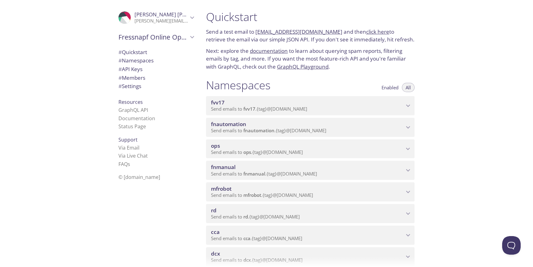
click at [371, 132] on p "Send emails to fnautomation . {tag} @[DOMAIN_NAME]" at bounding box center [307, 130] width 193 height 6
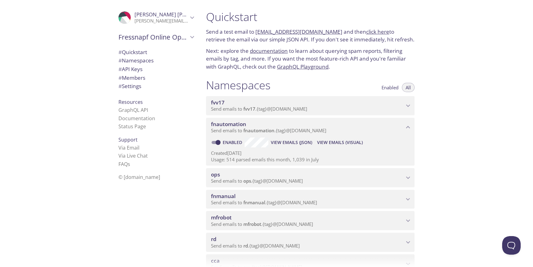
click at [325, 142] on span "View Emails (Visual)" at bounding box center [340, 142] width 46 height 7
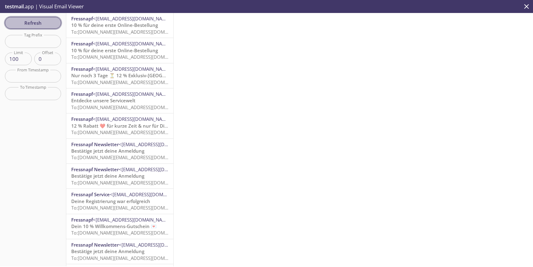
click at [27, 23] on span "Refresh" at bounding box center [33, 23] width 46 height 8
click at [52, 19] on span "Refresh" at bounding box center [33, 23] width 46 height 8
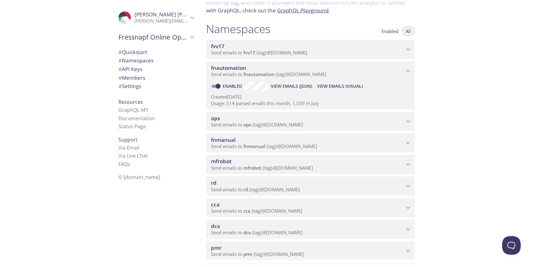
scroll to position [57, 0]
click at [302, 148] on span "Send emails to fnmanual . {tag} @[DOMAIN_NAME]" at bounding box center [264, 145] width 106 height 6
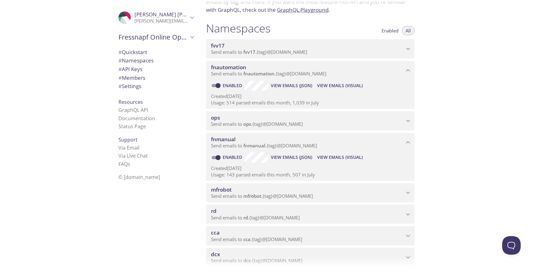
click at [338, 155] on span "View Emails (Visual)" at bounding box center [340, 156] width 46 height 7
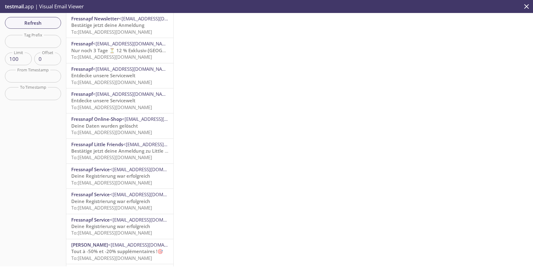
click at [96, 27] on span "Bestätige jetzt deine Anmeldung" at bounding box center [107, 25] width 73 height 6
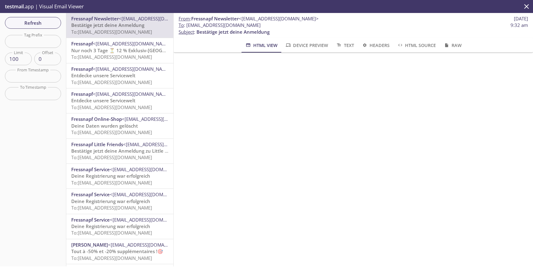
scroll to position [52, 0]
click at [30, 21] on span "Refresh" at bounding box center [33, 23] width 46 height 8
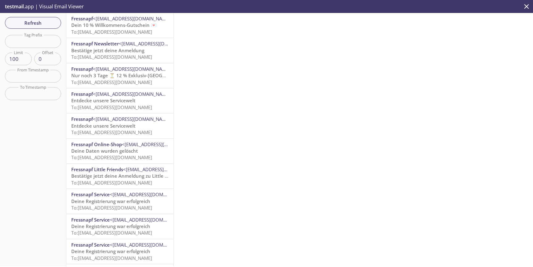
click at [102, 28] on span "Dein 10 % Willkommens-Gutschein 💌" at bounding box center [113, 25] width 85 height 6
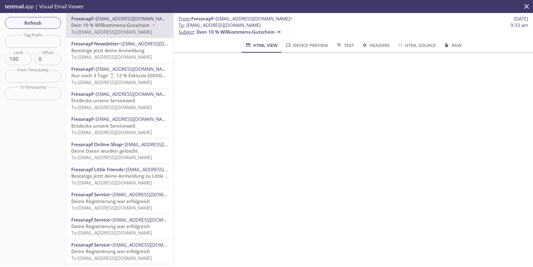
scroll to position [773, 0]
